Goal: Task Accomplishment & Management: Use online tool/utility

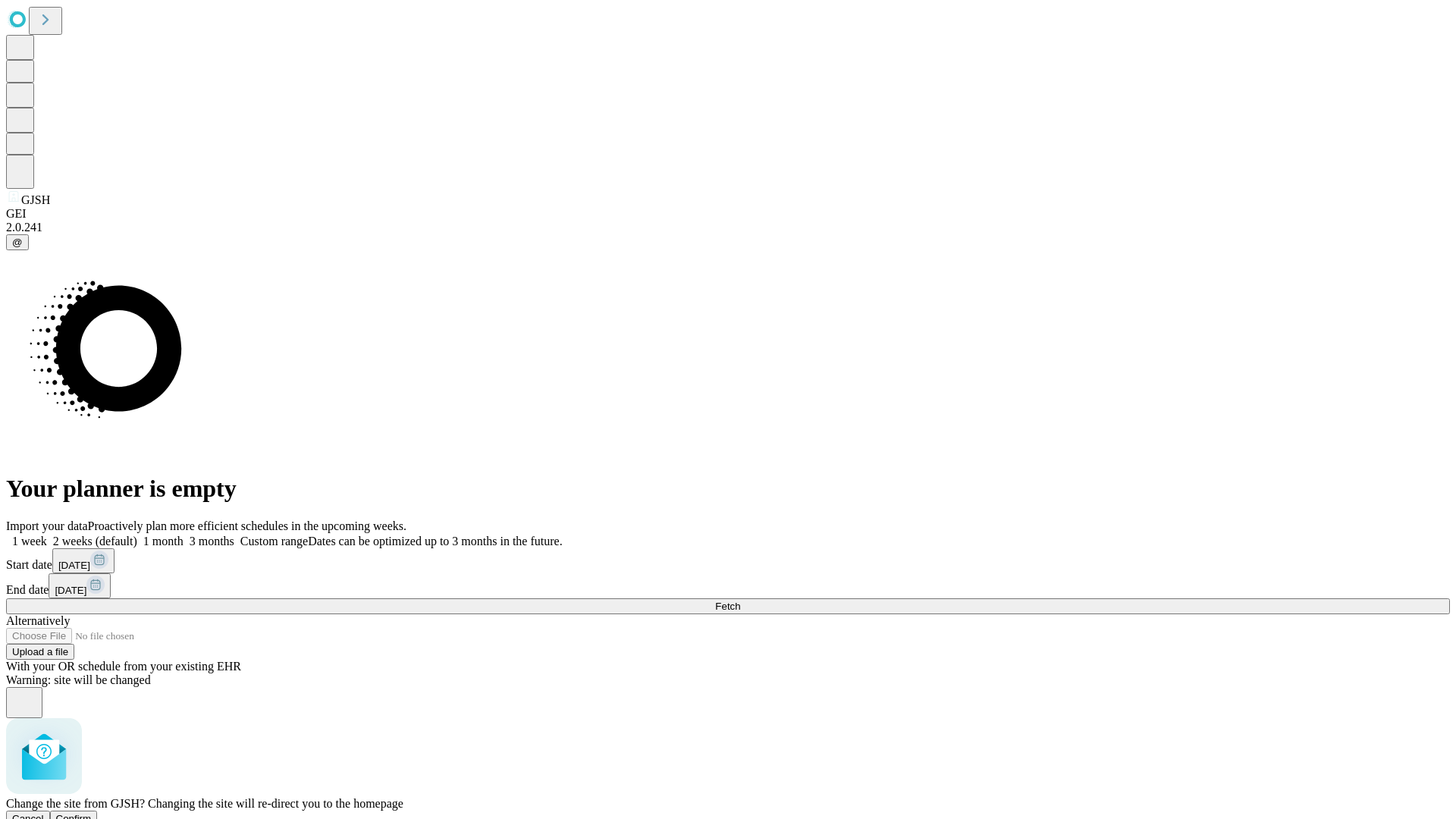
click at [91, 813] on span "Confirm" at bounding box center [74, 819] width 35 height 12
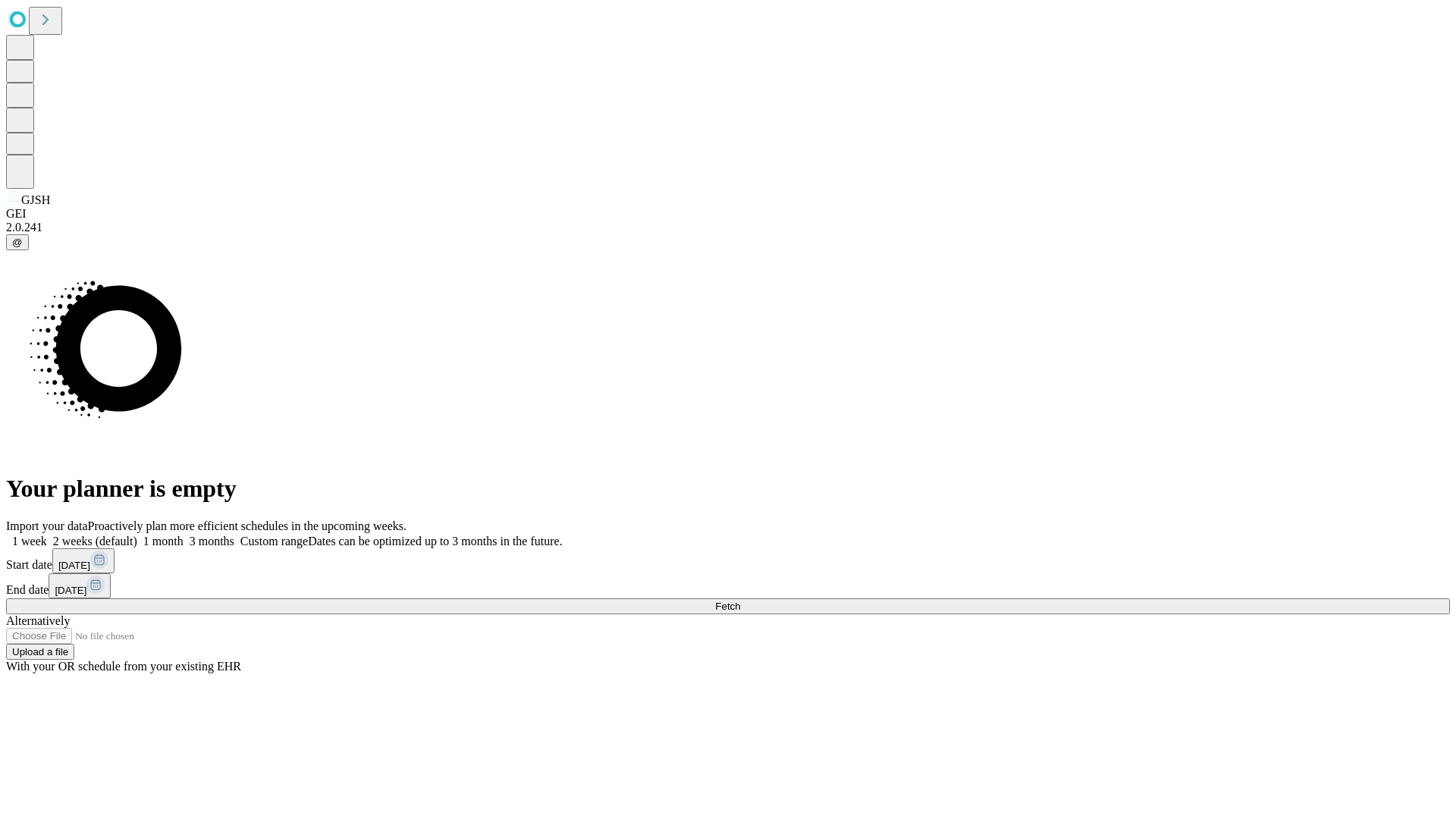
click at [138, 535] on label "2 weeks (default)" at bounding box center [92, 540] width 91 height 13
click at [740, 601] on span "Fetch" at bounding box center [728, 607] width 25 height 12
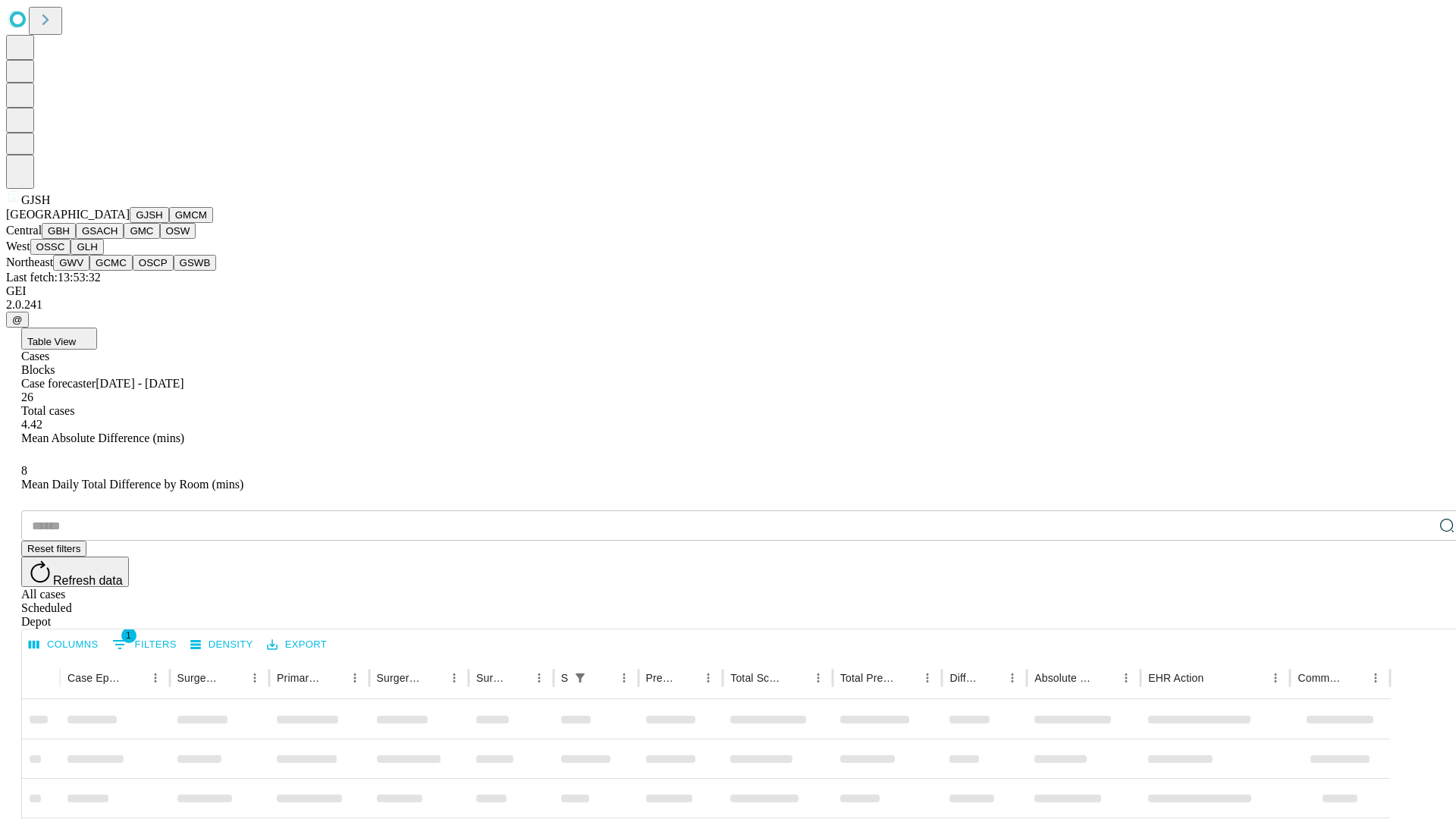
click at [169, 223] on button "GMCM" at bounding box center [190, 215] width 44 height 16
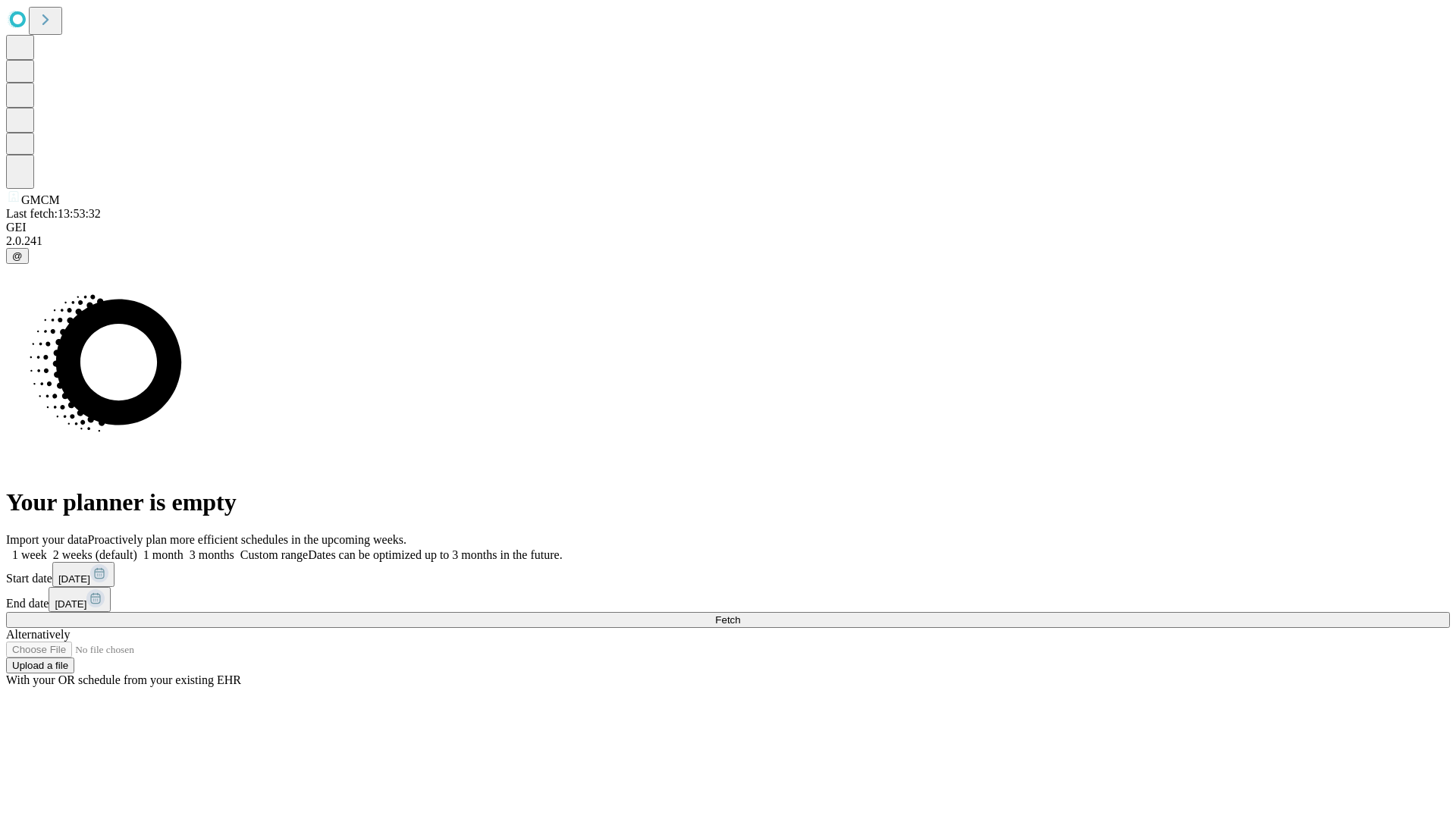
click at [138, 548] on label "2 weeks (default)" at bounding box center [92, 554] width 91 height 13
click at [740, 614] on span "Fetch" at bounding box center [728, 620] width 25 height 12
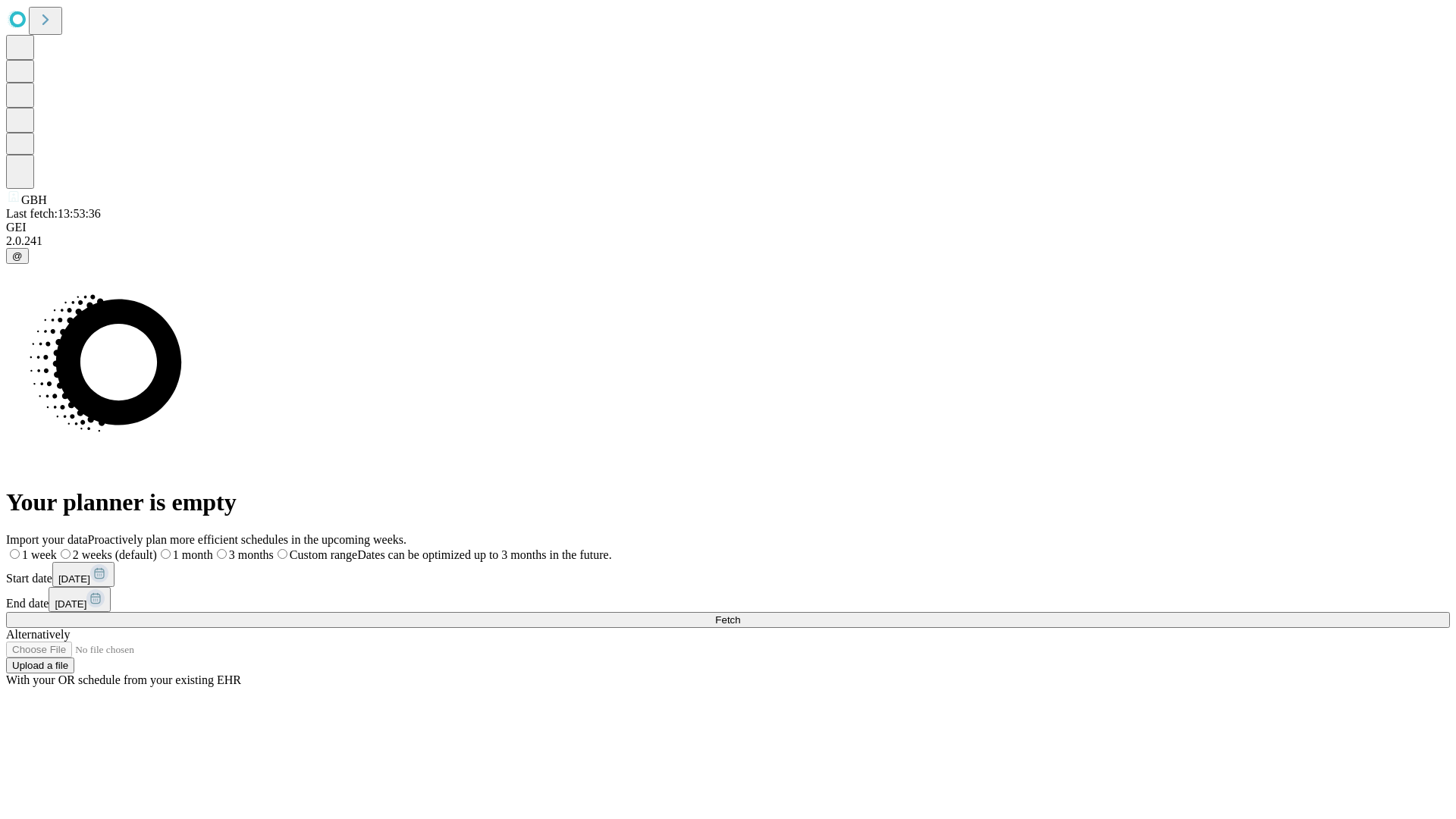
click at [157, 548] on label "2 weeks (default)" at bounding box center [107, 554] width 100 height 13
click at [740, 614] on span "Fetch" at bounding box center [728, 620] width 25 height 12
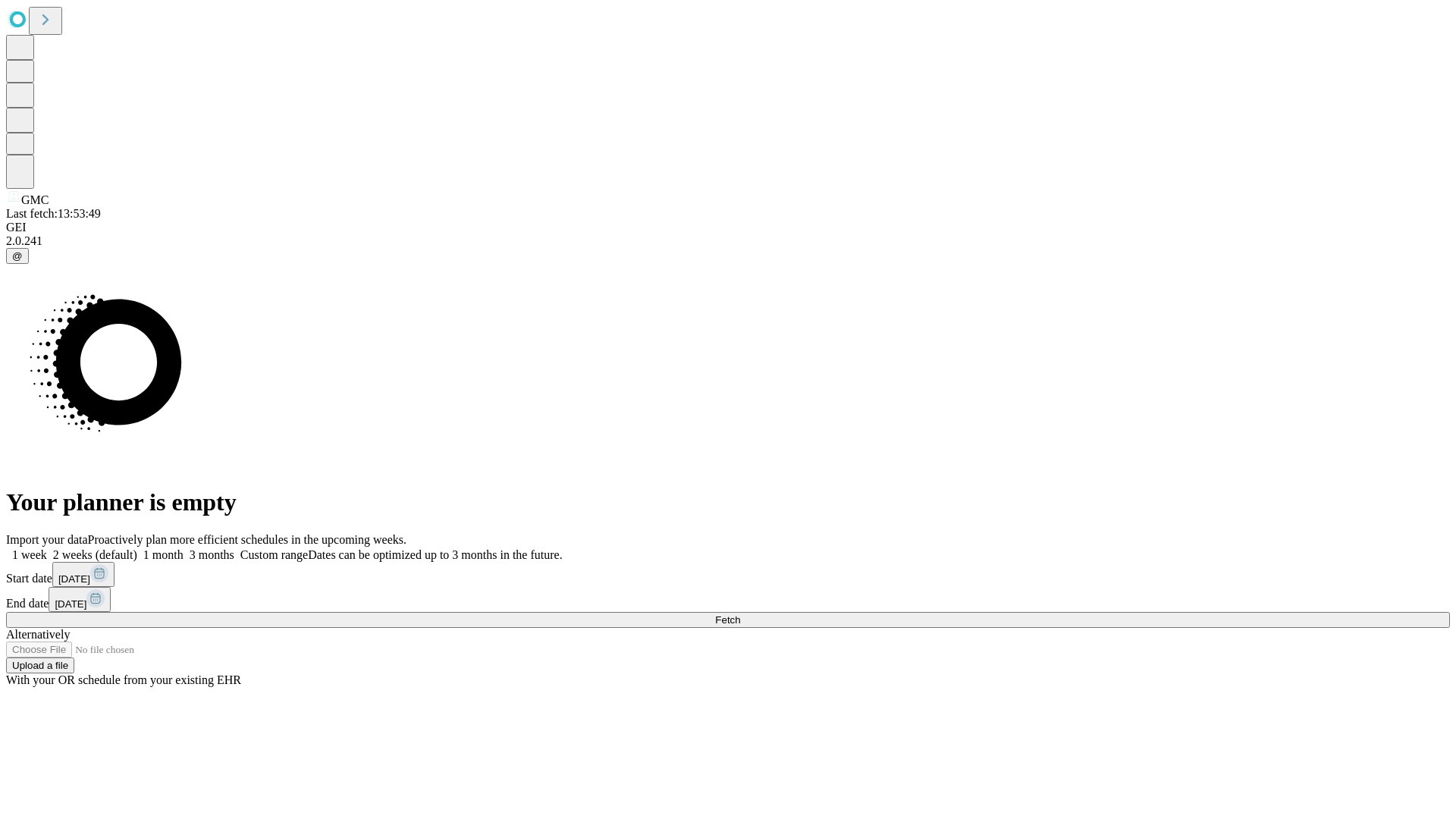
click at [138, 548] on label "2 weeks (default)" at bounding box center [92, 554] width 91 height 13
click at [740, 614] on span "Fetch" at bounding box center [728, 620] width 25 height 12
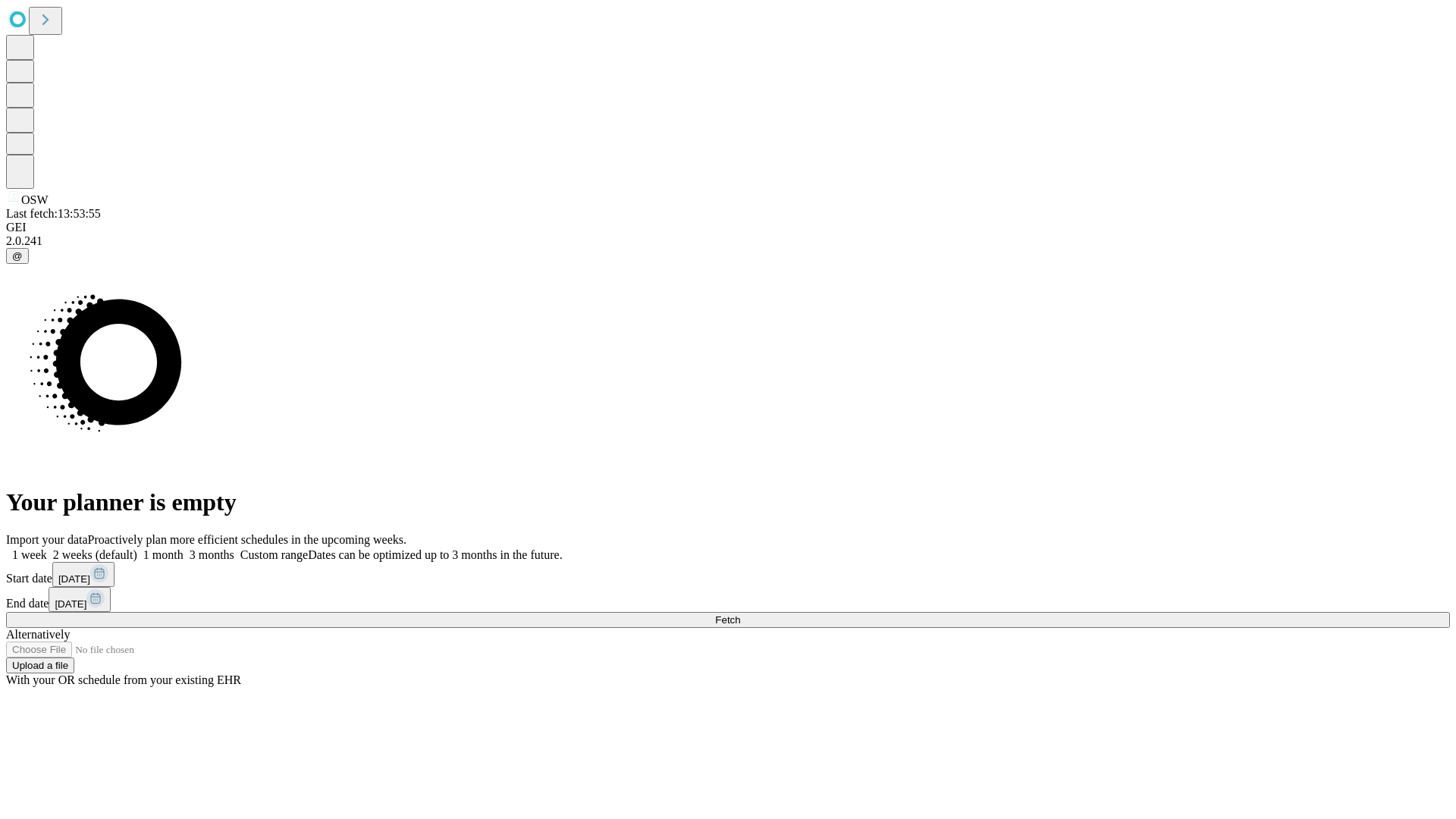
click at [138, 548] on label "2 weeks (default)" at bounding box center [92, 554] width 91 height 13
click at [740, 614] on span "Fetch" at bounding box center [728, 620] width 25 height 12
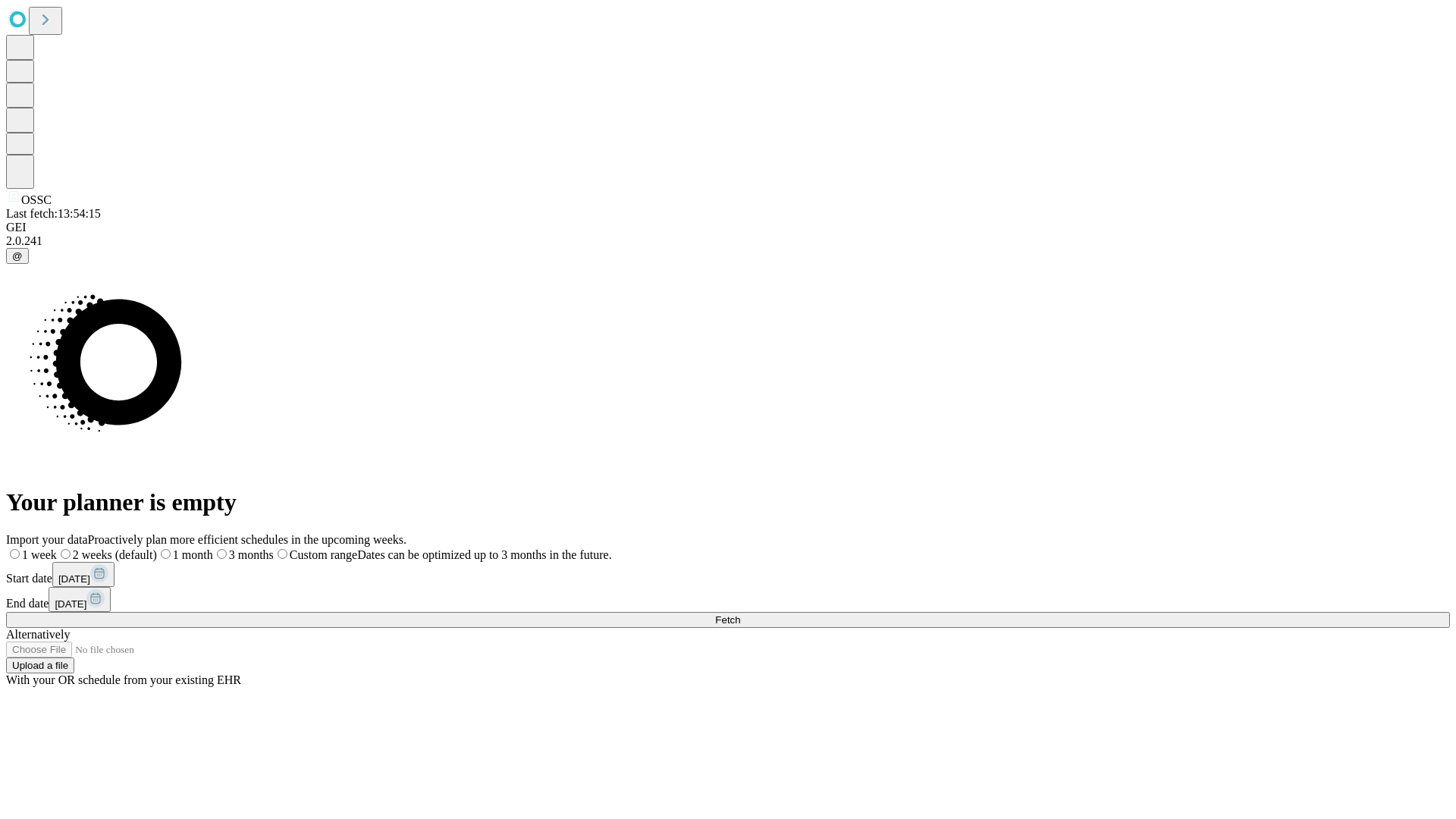
click at [740, 614] on span "Fetch" at bounding box center [728, 620] width 25 height 12
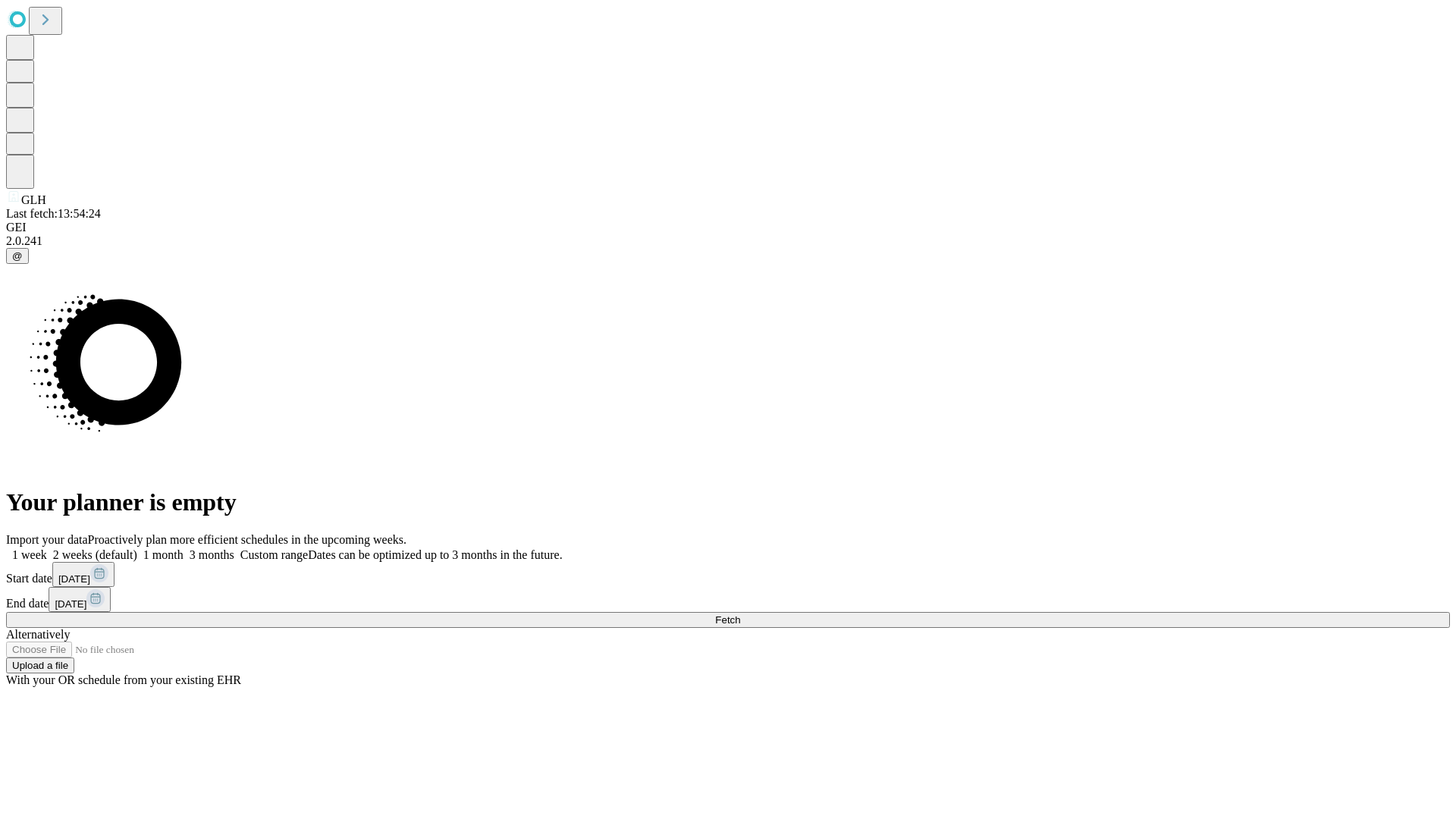
click at [740, 614] on span "Fetch" at bounding box center [728, 620] width 25 height 12
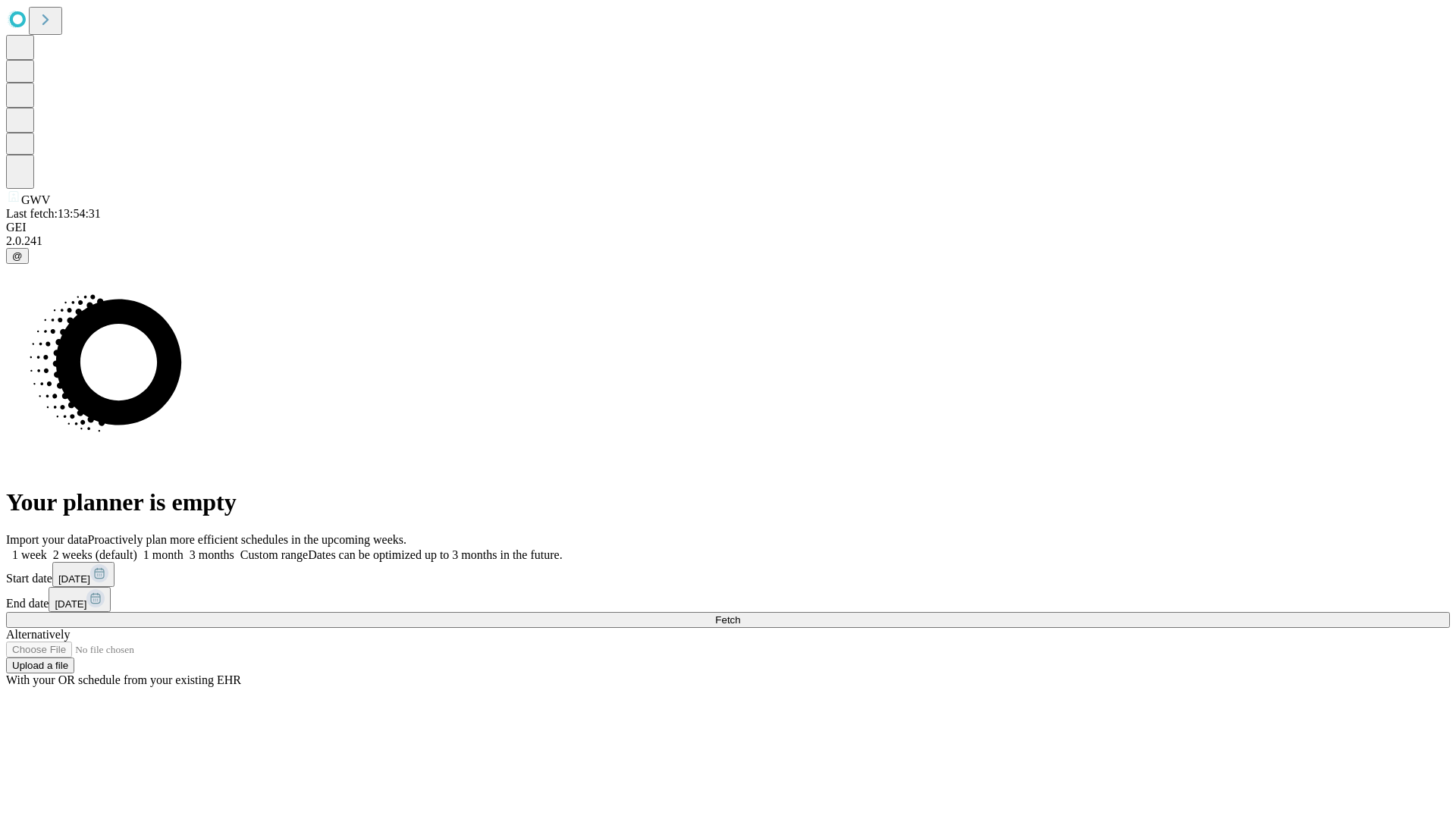
click at [138, 548] on label "2 weeks (default)" at bounding box center [92, 554] width 91 height 13
click at [740, 614] on span "Fetch" at bounding box center [728, 620] width 25 height 12
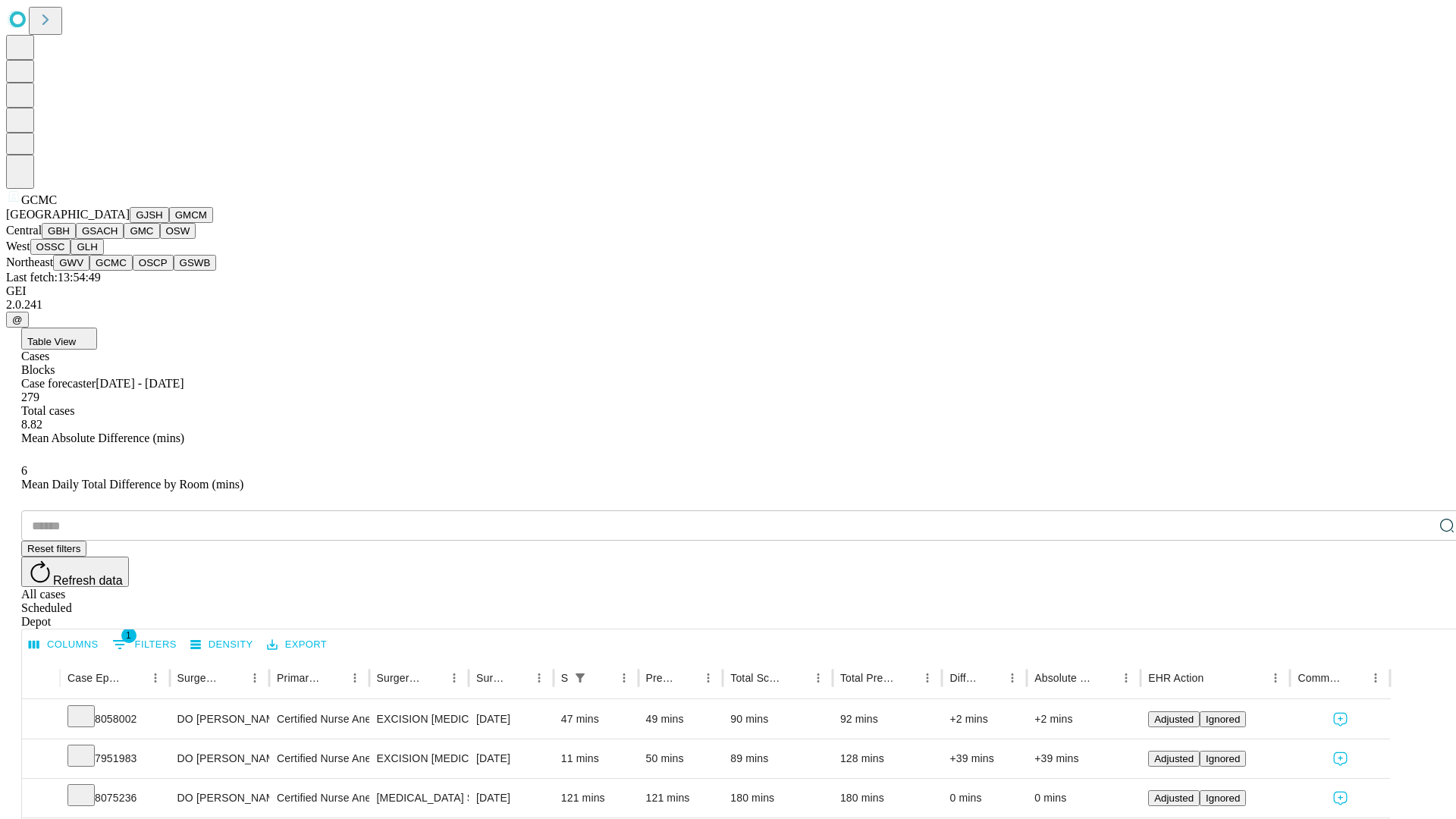
click at [133, 271] on button "OSCP" at bounding box center [153, 263] width 41 height 16
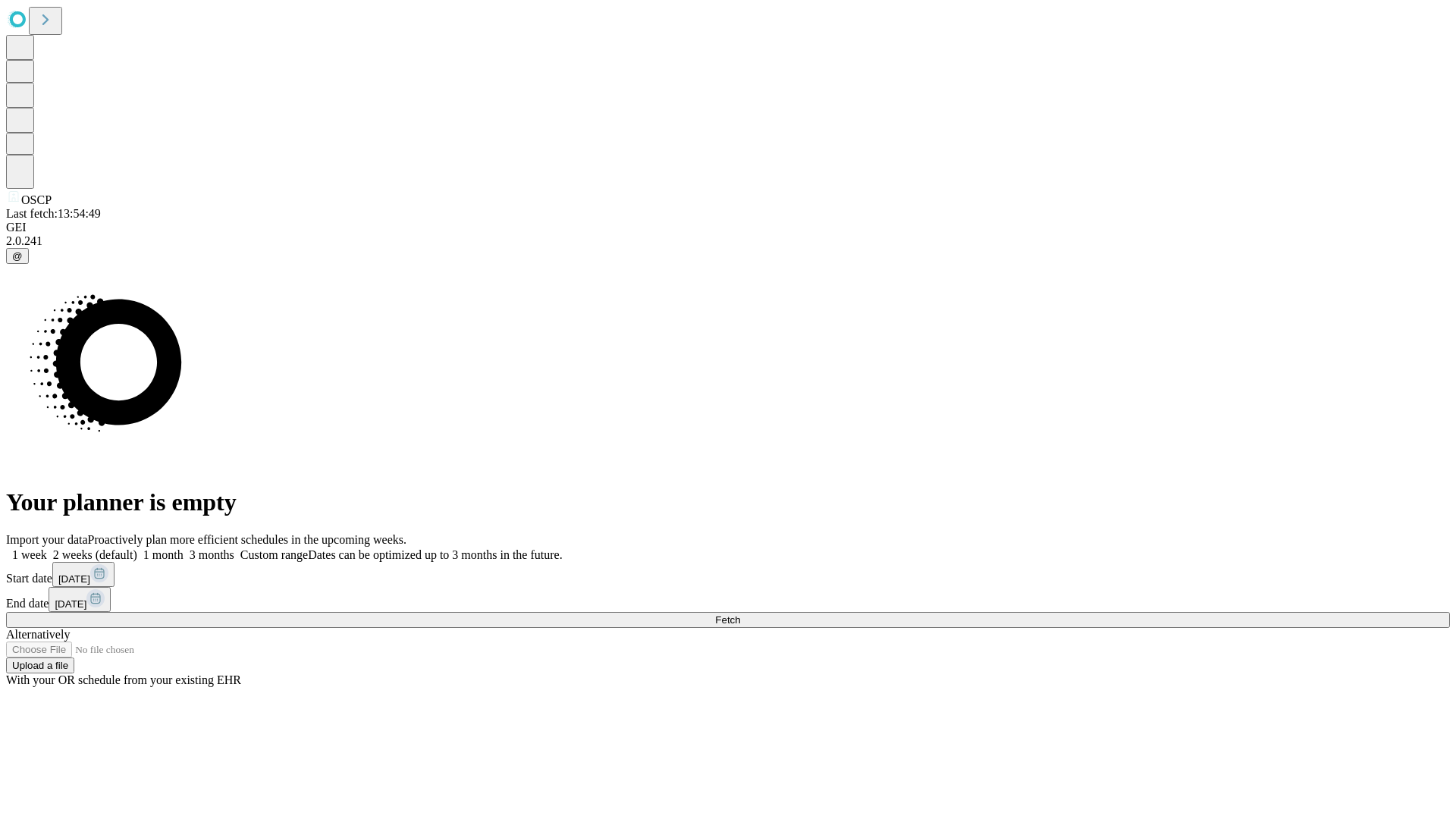
click at [138, 548] on label "2 weeks (default)" at bounding box center [92, 554] width 91 height 13
click at [740, 614] on span "Fetch" at bounding box center [728, 620] width 25 height 12
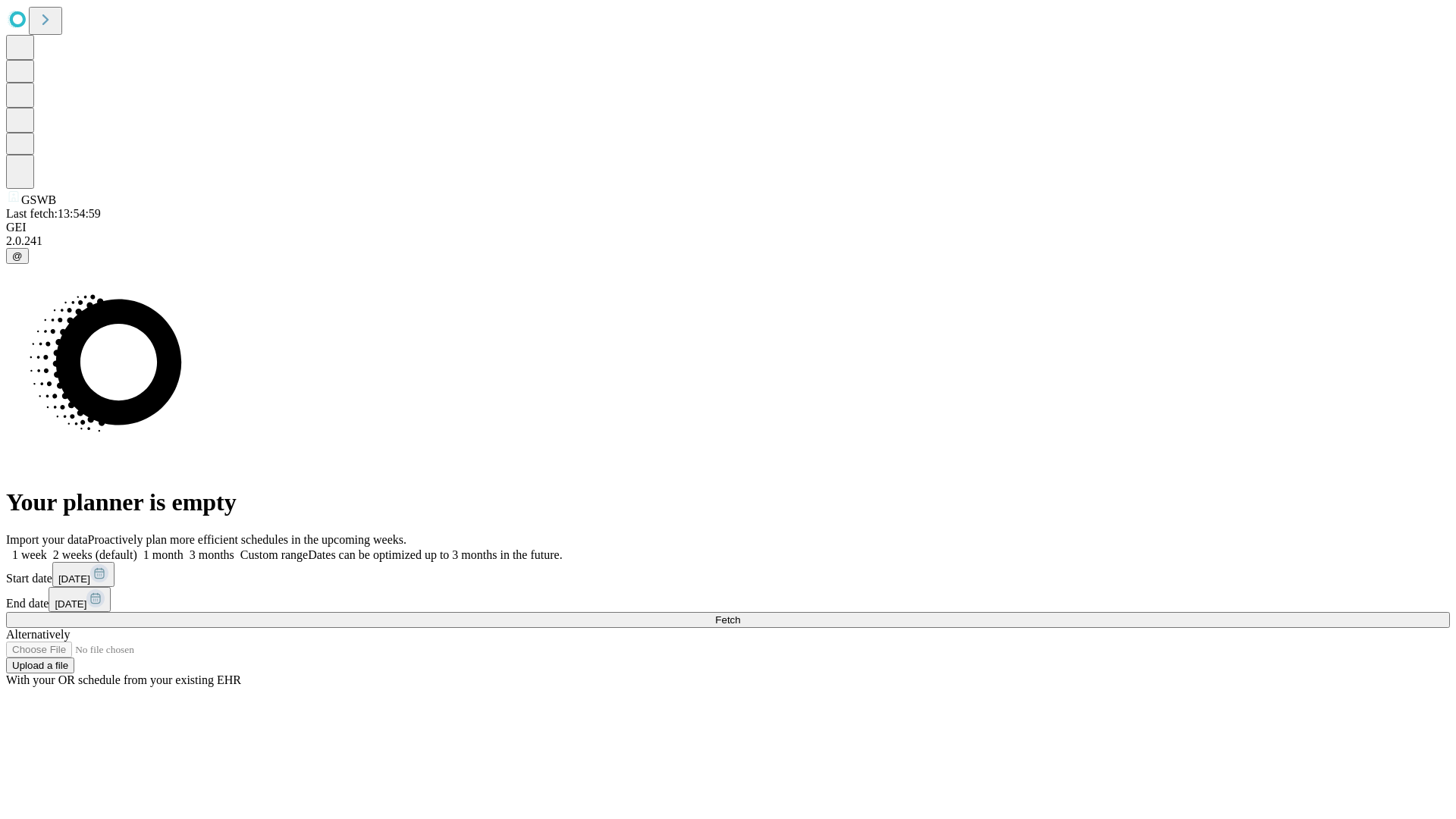
click at [740, 614] on span "Fetch" at bounding box center [728, 620] width 25 height 12
